Goal: Transaction & Acquisition: Purchase product/service

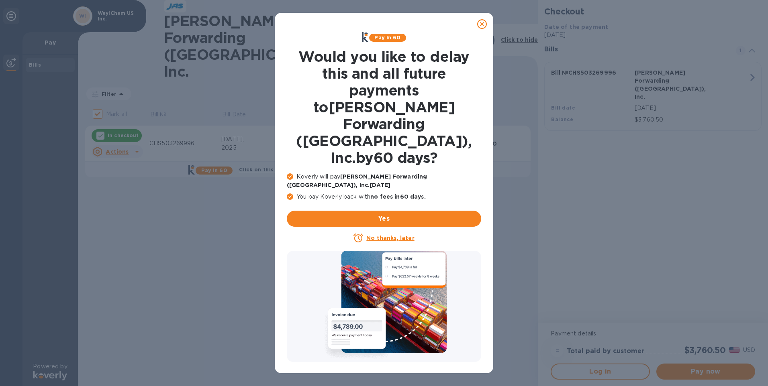
click at [398, 235] on u "No thanks, later" at bounding box center [390, 238] width 48 height 6
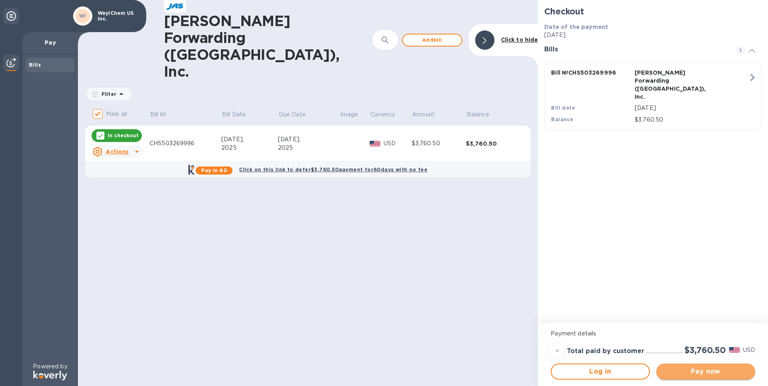
click at [703, 371] on span "Pay now" at bounding box center [705, 372] width 86 height 10
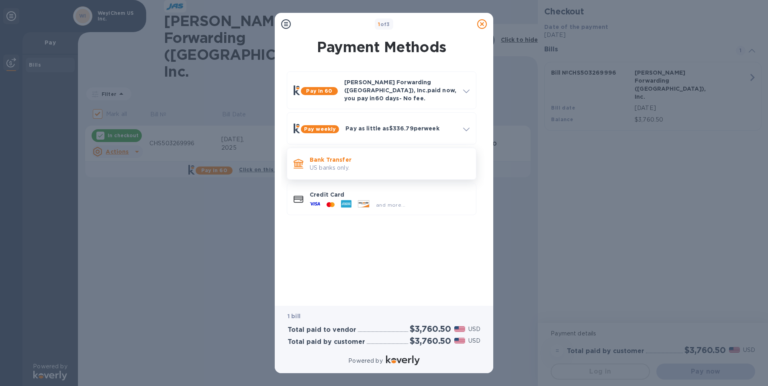
click at [319, 153] on div "Bank Transfer US banks only." at bounding box center [389, 164] width 166 height 23
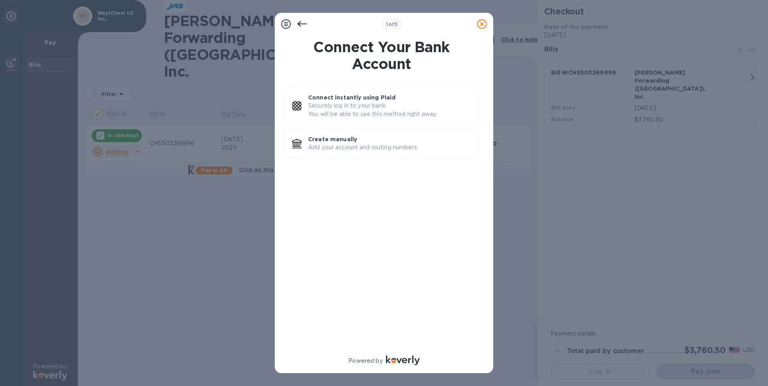
click at [319, 148] on p "Add your account and routing numbers." at bounding box center [389, 147] width 163 height 8
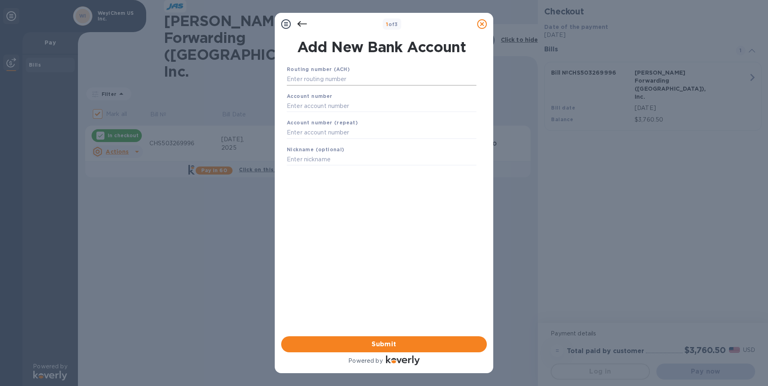
click at [299, 79] on input "text" at bounding box center [381, 79] width 189 height 12
click at [301, 79] on input "text" at bounding box center [381, 79] width 189 height 12
type input "053101561"
type input "2079900582330"
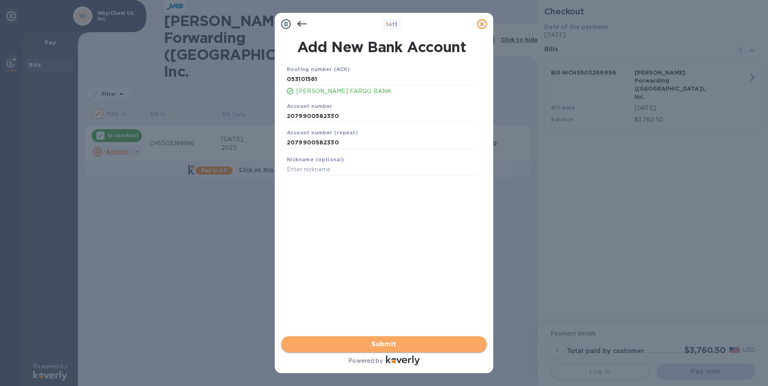
click at [390, 341] on span "Submit" at bounding box center [383, 345] width 193 height 10
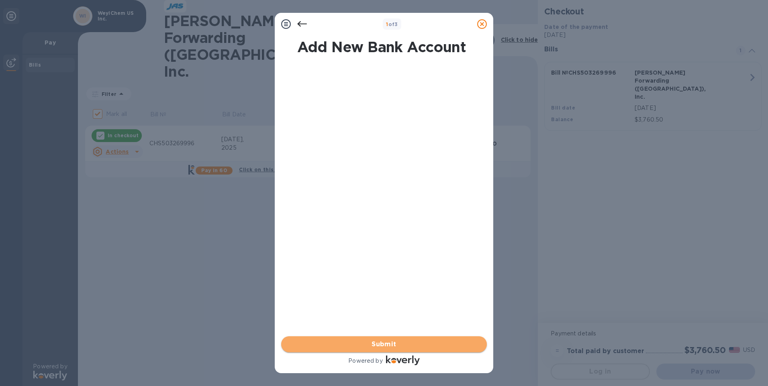
click at [398, 341] on span "Submit" at bounding box center [383, 345] width 193 height 10
